Goal: Check status

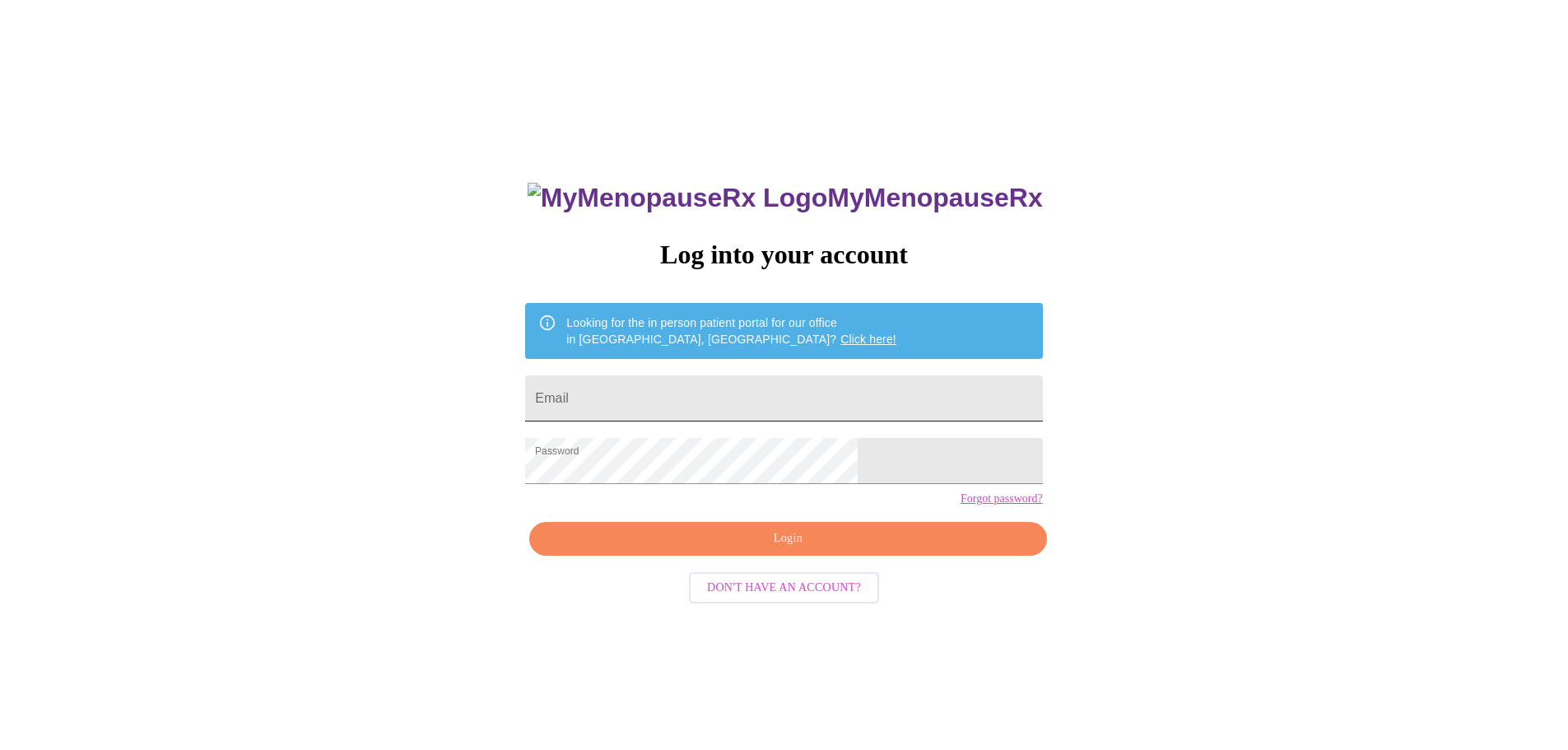
click at [673, 391] on input "Email" at bounding box center [783, 398] width 517 height 46
type input "nicole12603@gmail.com"
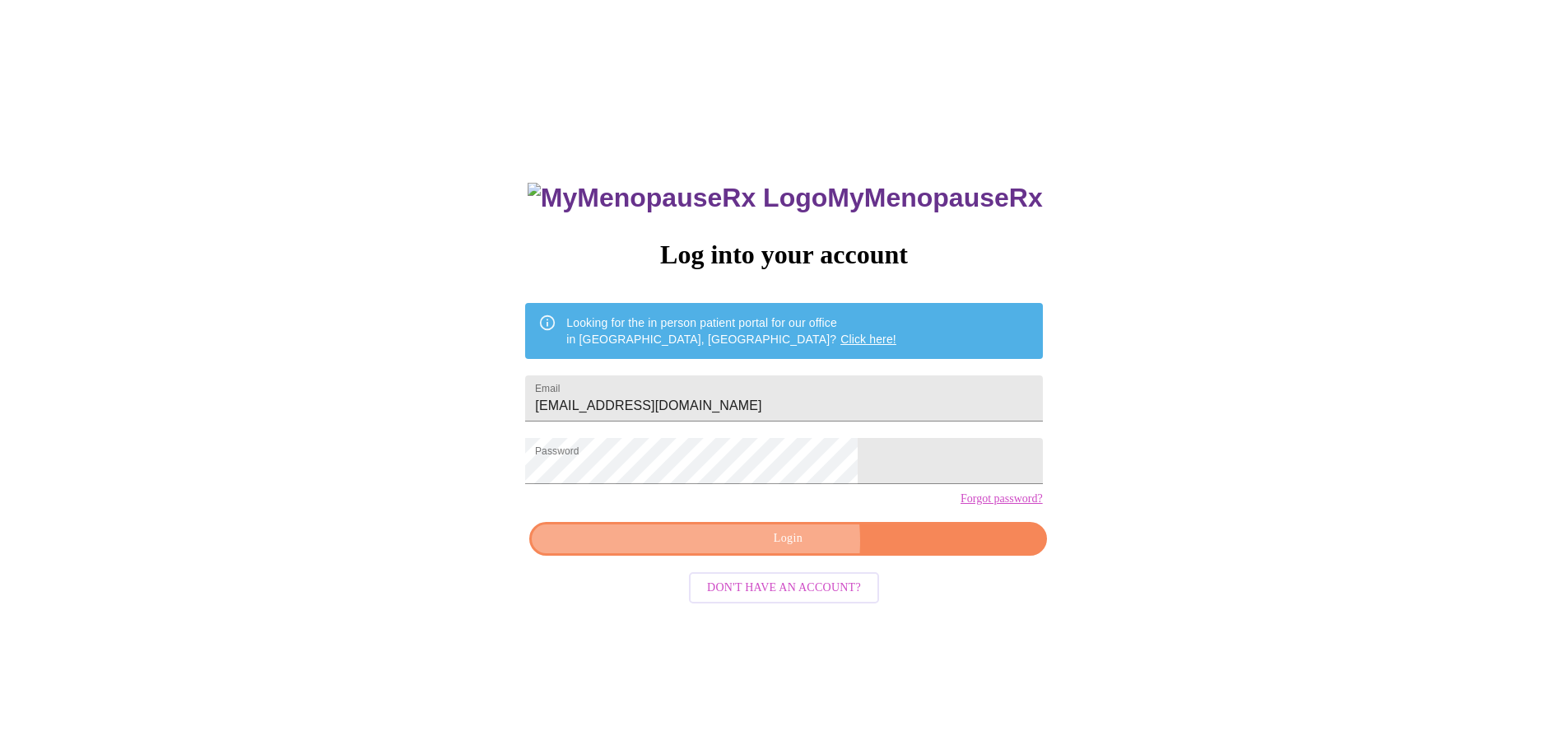
click at [759, 548] on span "Login" at bounding box center [787, 538] width 479 height 20
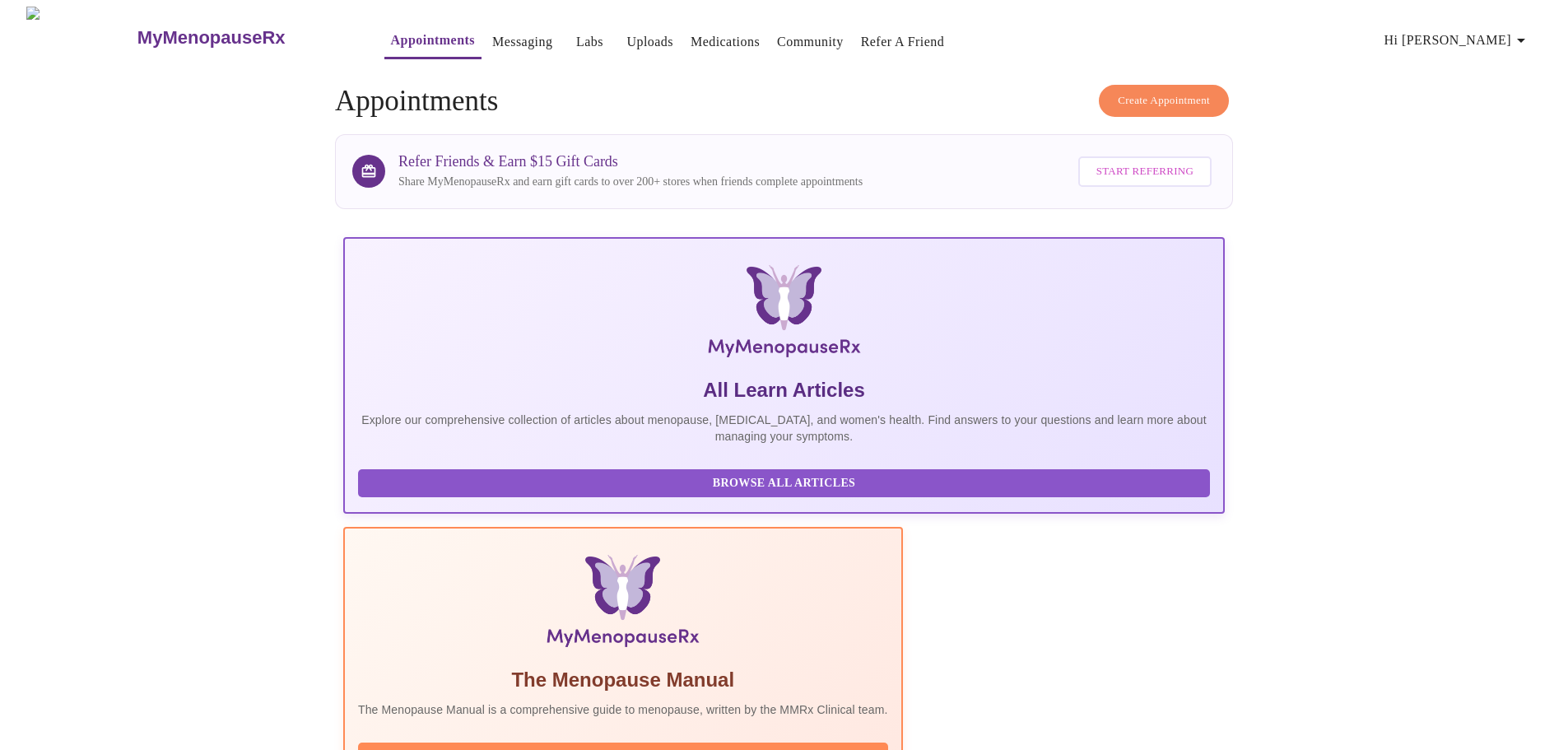
click at [576, 38] on link "Labs" at bounding box center [589, 42] width 27 height 23
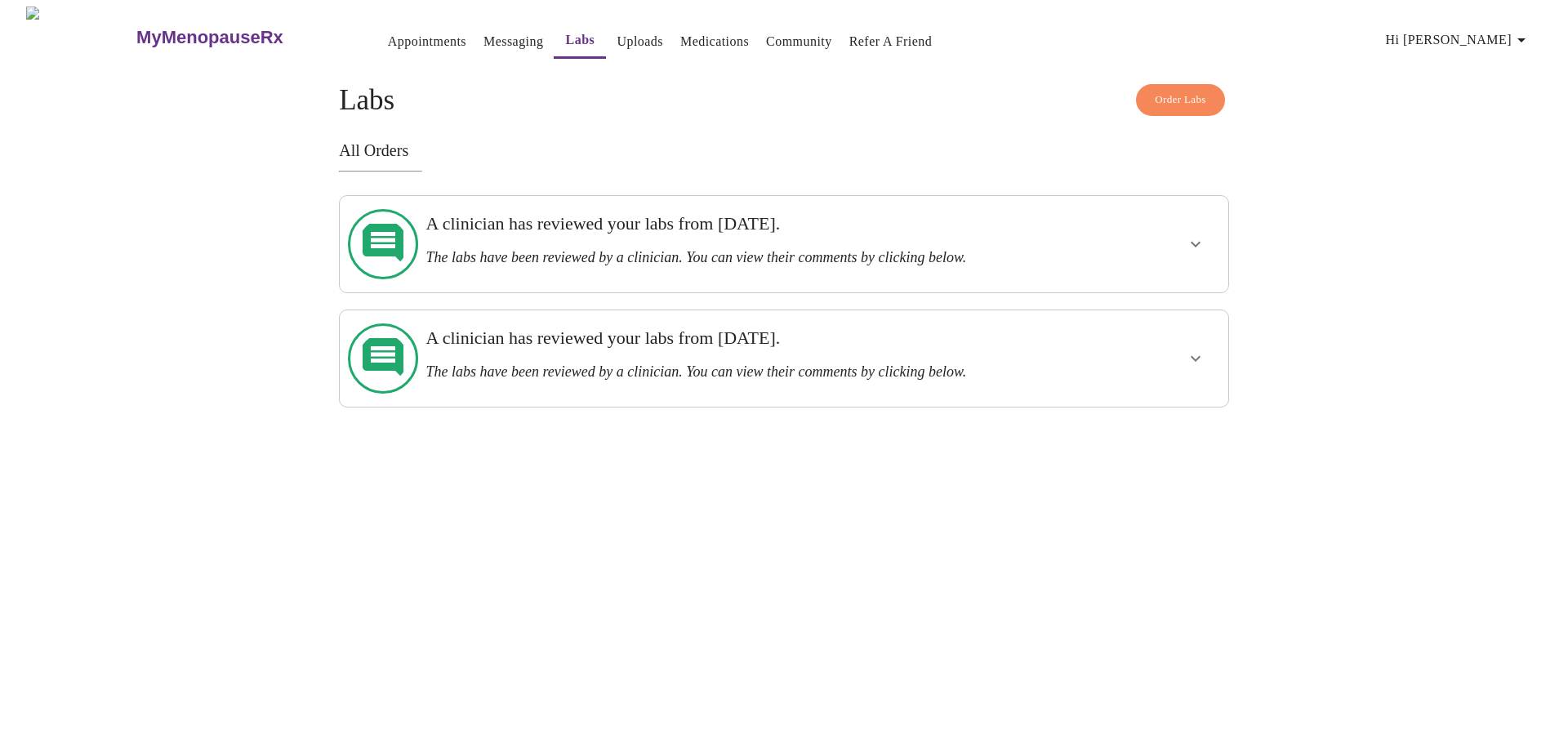
click at [1187, 240] on icon "show more" at bounding box center [1195, 244] width 19 height 19
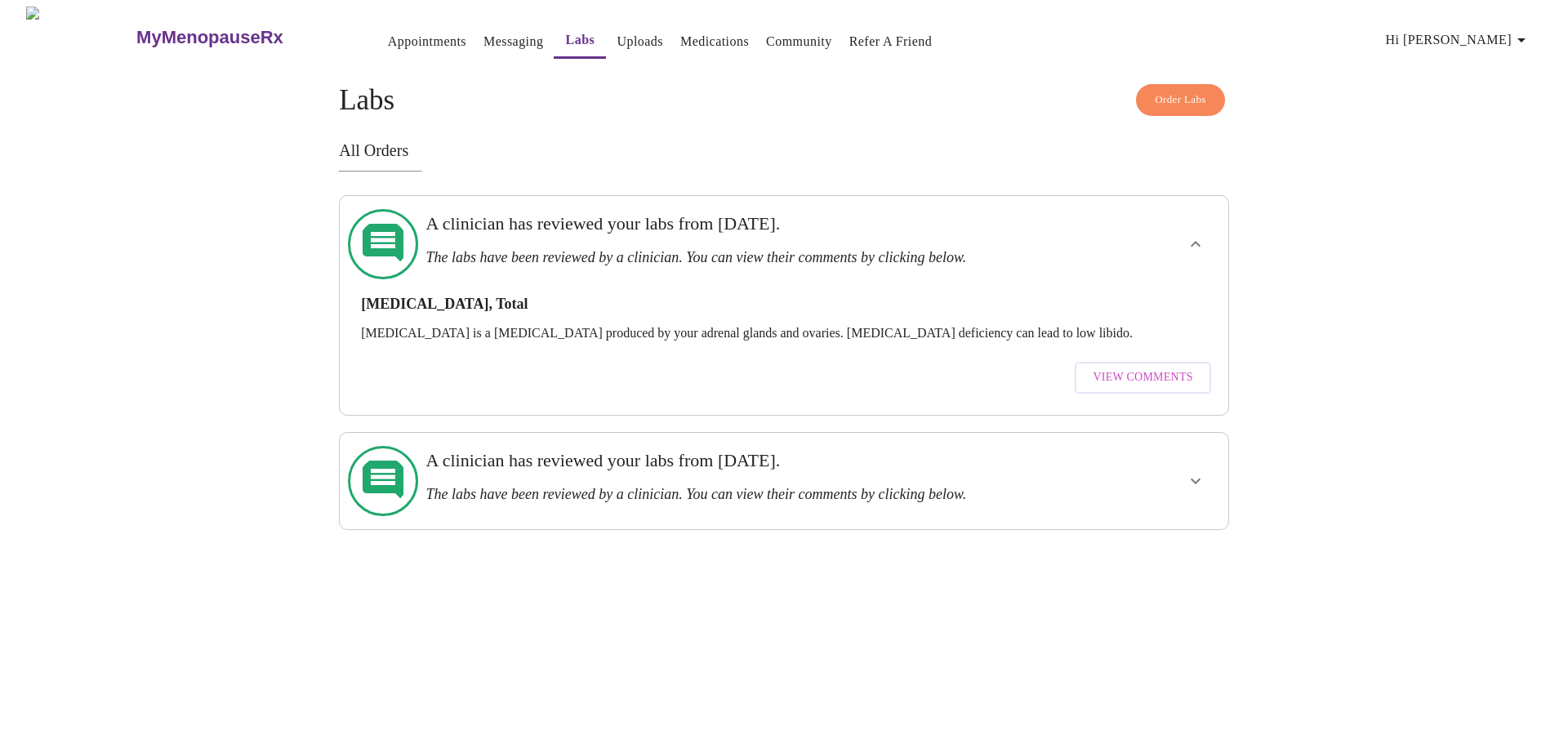
click at [1215, 440] on div at bounding box center [1149, 481] width 146 height 84
click at [1095, 362] on button "View Comments" at bounding box center [1143, 378] width 136 height 32
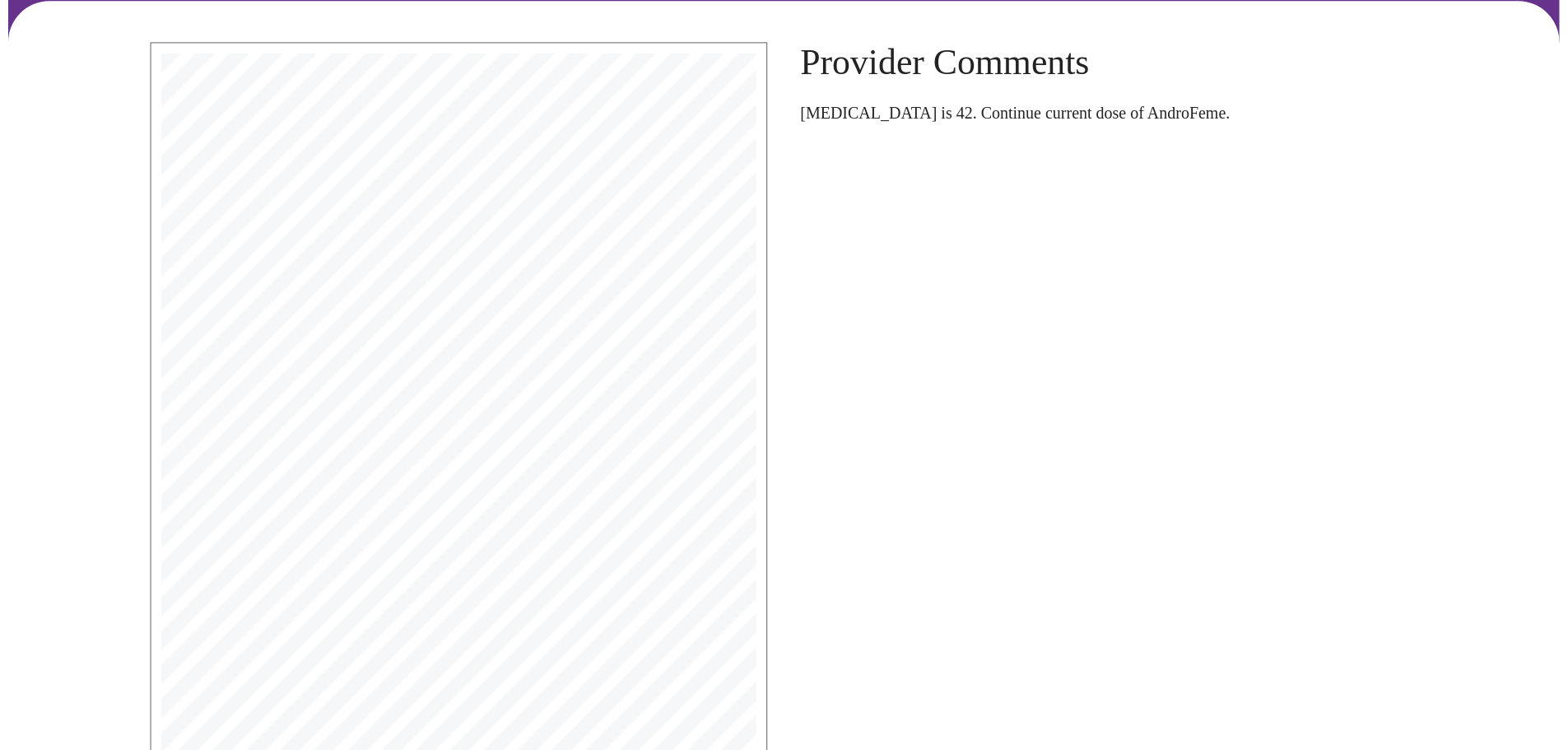
scroll to position [116, 0]
